Goal: Information Seeking & Learning: Learn about a topic

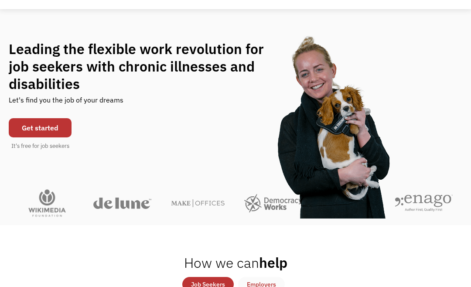
scroll to position [52, 0]
click at [46, 127] on link "Get started" at bounding box center [40, 127] width 63 height 19
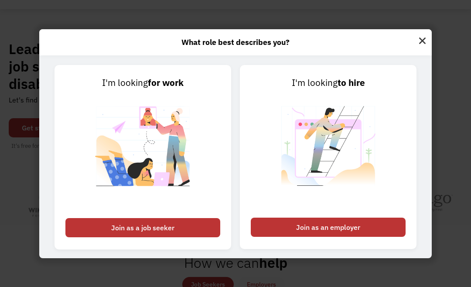
click at [160, 228] on div "Join as a job seeker" at bounding box center [142, 227] width 155 height 19
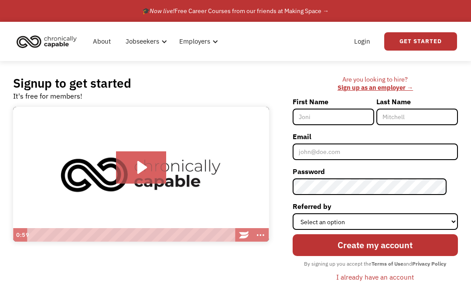
click at [147, 168] on icon "Play Video: Introducing Chronically Capable" at bounding box center [141, 167] width 50 height 32
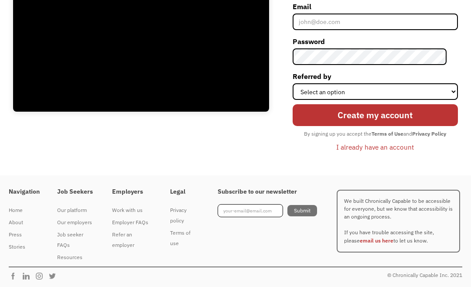
scroll to position [129, 0]
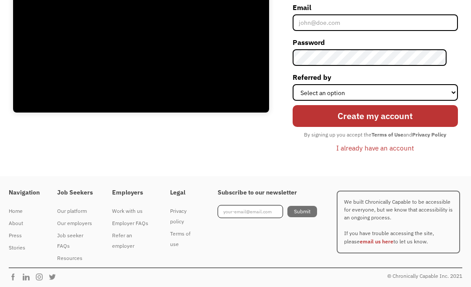
click at [84, 220] on div "Our employers" at bounding box center [75, 223] width 37 height 10
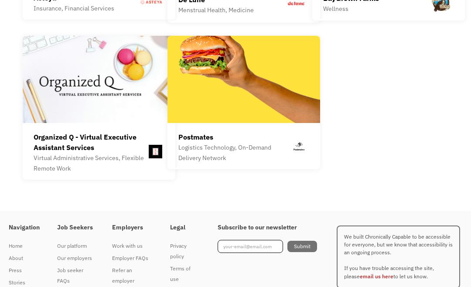
scroll to position [2497, 0]
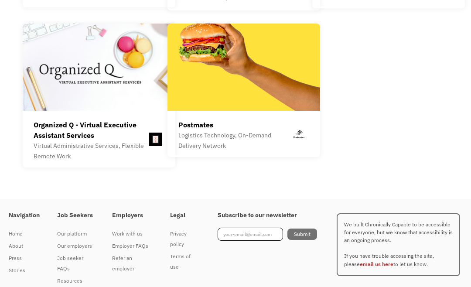
click at [68, 253] on div "Job seeker FAQs" at bounding box center [75, 263] width 37 height 21
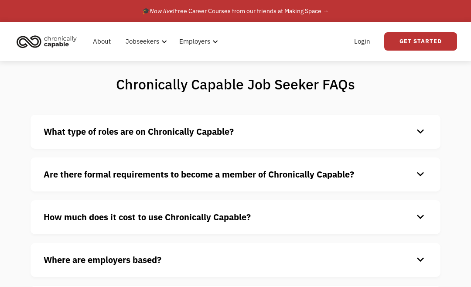
click at [434, 126] on div "What type of roles are on Chronically Capable? keyboard_arrow_down We offer a r…" at bounding box center [236, 132] width 410 height 34
click at [431, 128] on div "What type of roles are on Chronically Capable? keyboard_arrow_down We offer a r…" at bounding box center [236, 132] width 410 height 34
click at [418, 128] on div "keyboard_arrow_down" at bounding box center [420, 131] width 14 height 13
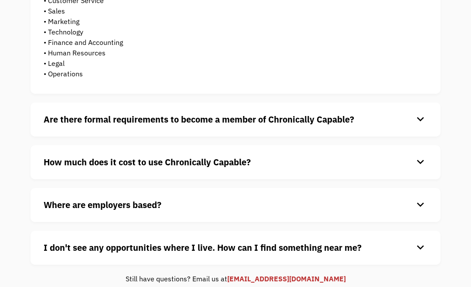
scroll to position [220, 0]
click at [418, 124] on div "keyboard_arrow_down" at bounding box center [420, 119] width 14 height 13
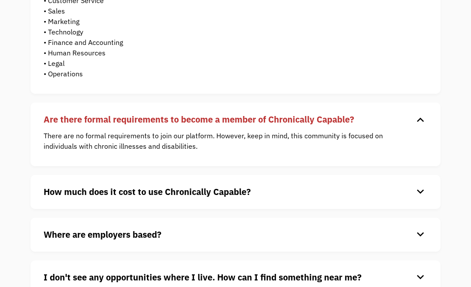
click at [420, 124] on div "keyboard_arrow_down" at bounding box center [420, 119] width 14 height 13
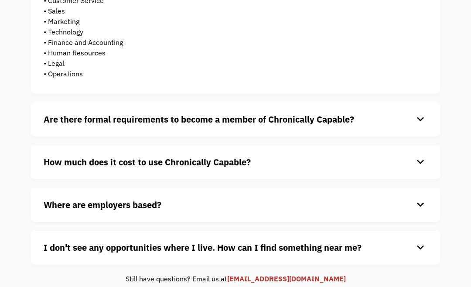
click at [420, 165] on div "keyboard_arrow_down" at bounding box center [420, 162] width 14 height 13
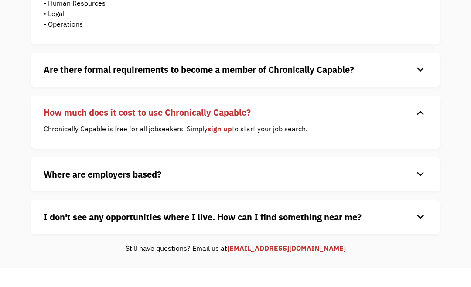
scroll to position [269, 0]
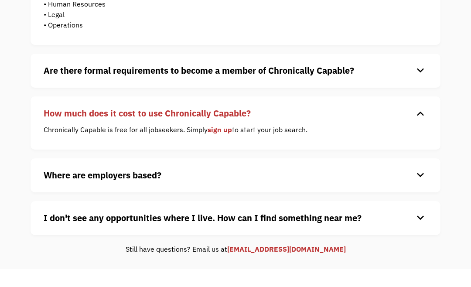
click at [419, 113] on div "keyboard_arrow_down" at bounding box center [420, 113] width 14 height 13
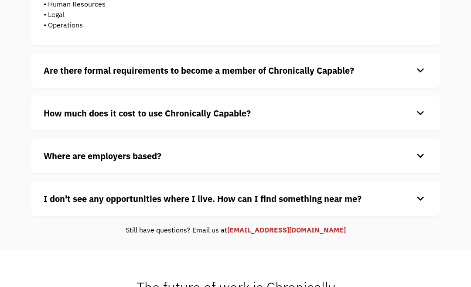
click at [422, 162] on div "keyboard_arrow_down" at bounding box center [420, 155] width 14 height 13
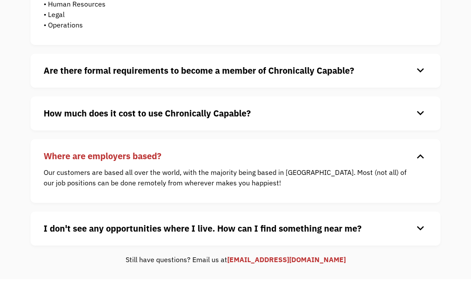
click at [421, 155] on div "keyboard_arrow_down" at bounding box center [420, 155] width 14 height 13
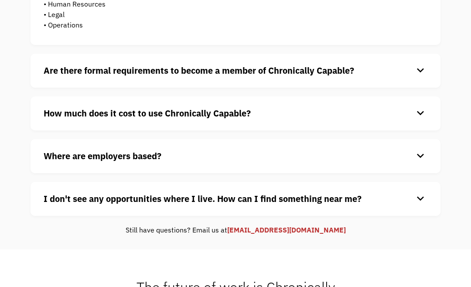
click at [418, 200] on div "keyboard_arrow_down" at bounding box center [420, 198] width 14 height 13
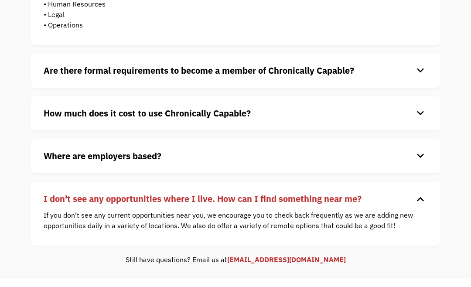
click at [419, 202] on div "keyboard_arrow_down" at bounding box center [420, 198] width 14 height 13
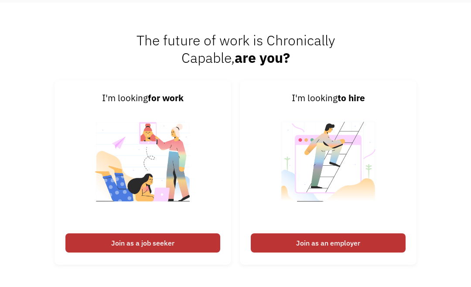
scroll to position [516, 0]
click at [156, 244] on div "Join as a job seeker" at bounding box center [142, 242] width 155 height 19
click at [154, 241] on div "Join as a job seeker" at bounding box center [142, 242] width 155 height 19
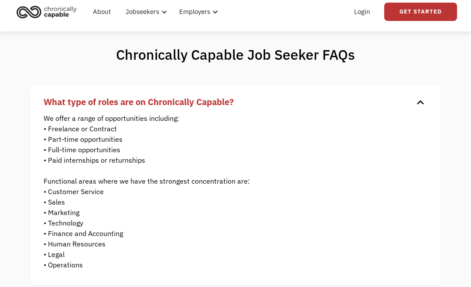
scroll to position [31, 0]
